Goal: Information Seeking & Learning: Learn about a topic

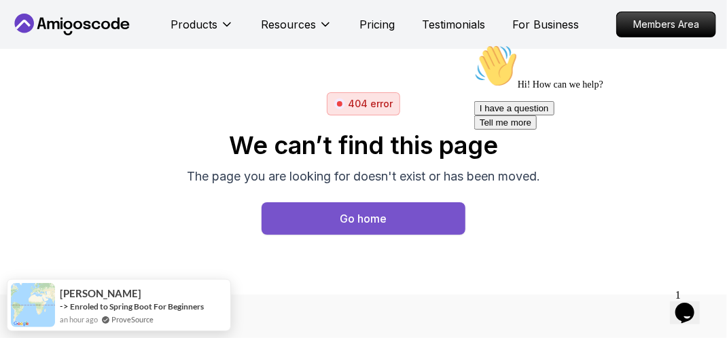
click at [369, 211] on div "Go home" at bounding box center [363, 219] width 47 height 16
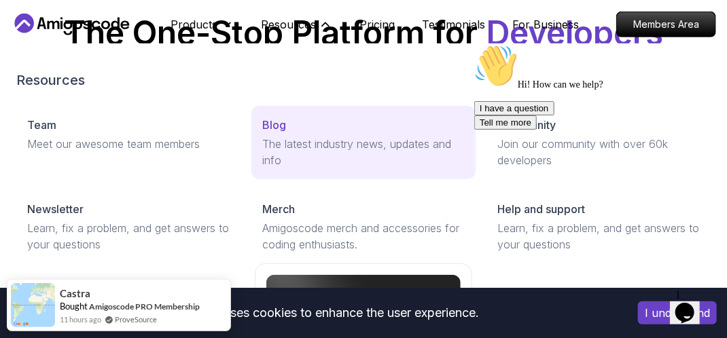
scroll to position [272, 0]
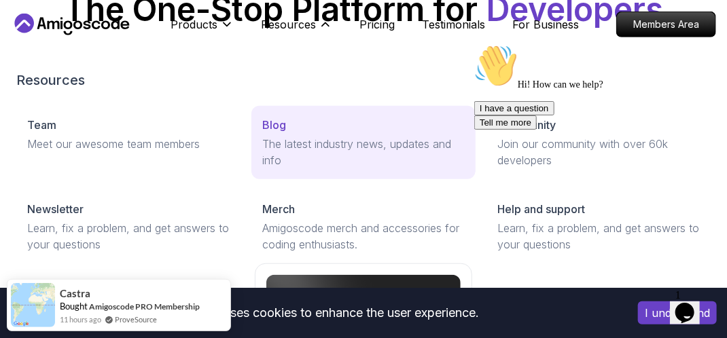
click at [302, 142] on p "The latest industry news, updates and info" at bounding box center [363, 152] width 202 height 33
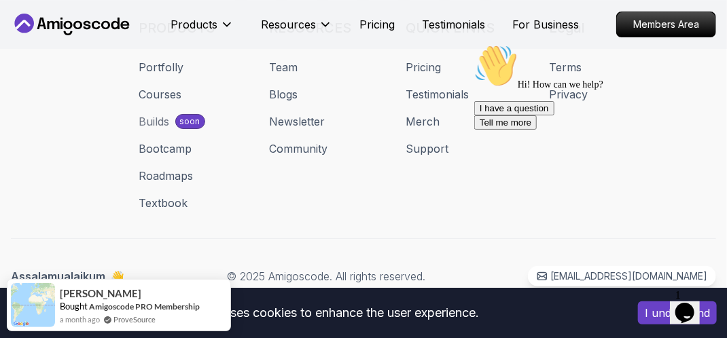
scroll to position [3536, 0]
click at [163, 94] on link "Courses" at bounding box center [160, 94] width 43 height 16
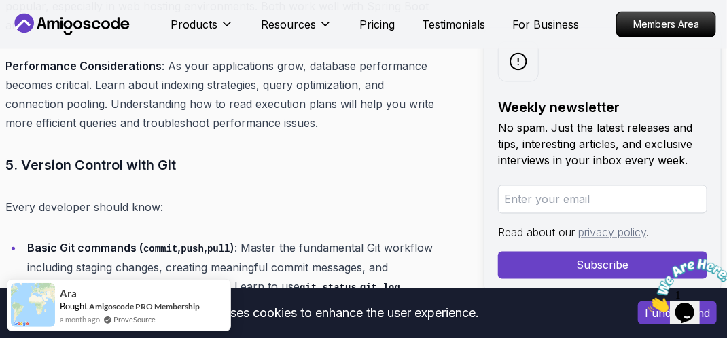
scroll to position [4483, 0]
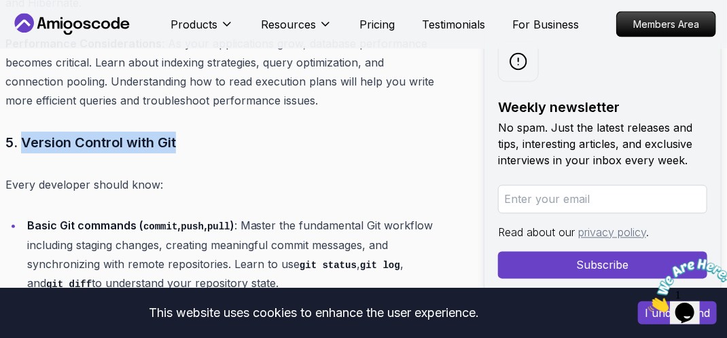
drag, startPoint x: 23, startPoint y: 124, endPoint x: 193, endPoint y: 120, distance: 169.8
click at [193, 132] on h3 "5. Version Control with Git" at bounding box center [219, 143] width 429 height 22
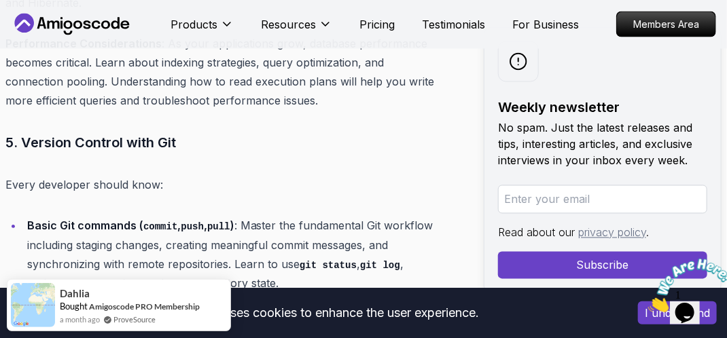
drag, startPoint x: 193, startPoint y: 120, endPoint x: 170, endPoint y: 159, distance: 45.7
click at [170, 175] on p "Every developer should know:" at bounding box center [219, 184] width 429 height 19
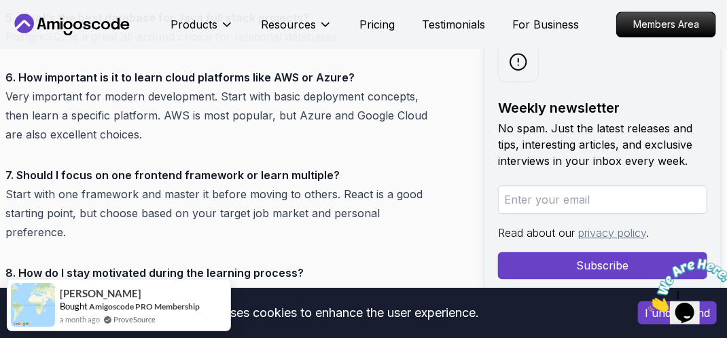
scroll to position [7064, 0]
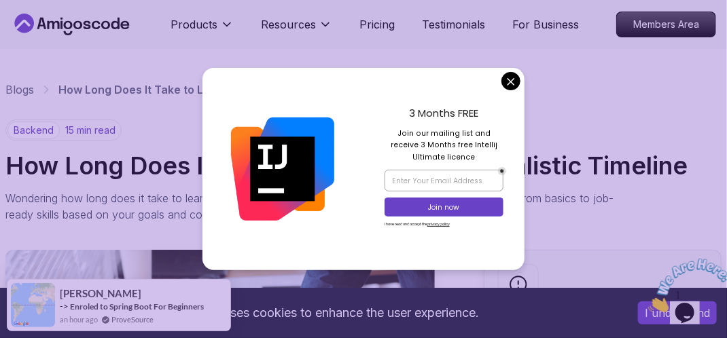
drag, startPoint x: 516, startPoint y: 84, endPoint x: 500, endPoint y: 88, distance: 16.1
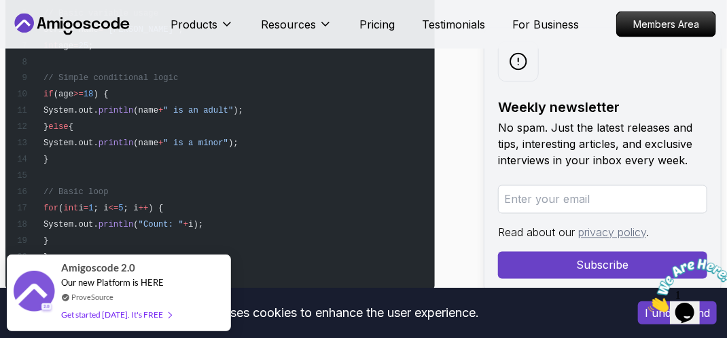
scroll to position [2921, 0]
